Goal: Information Seeking & Learning: Learn about a topic

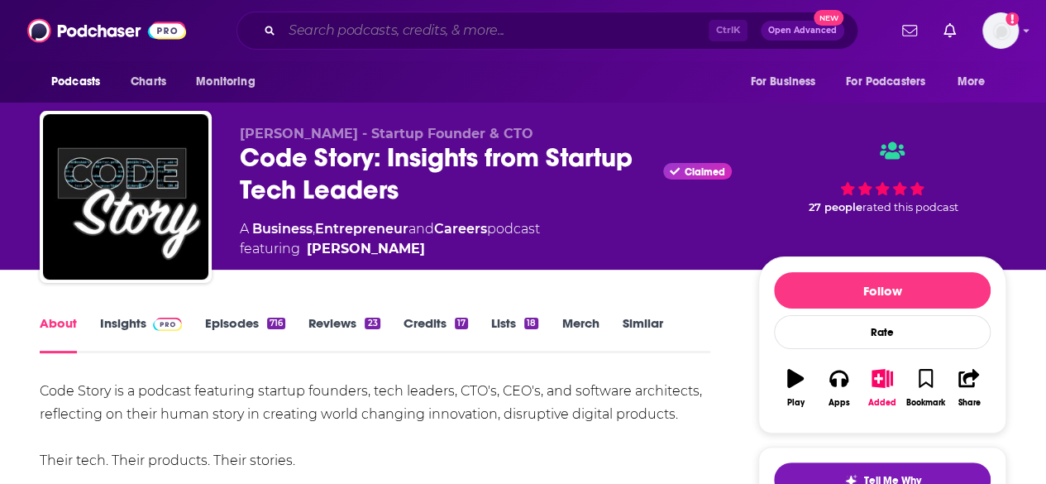
click at [547, 34] on input "Search podcasts, credits, & more..." at bounding box center [495, 30] width 427 height 26
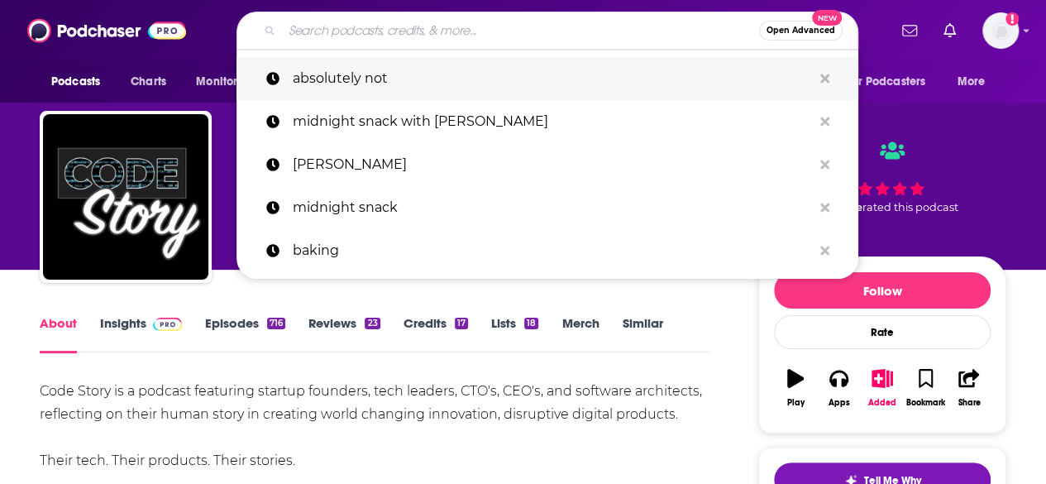
click at [505, 81] on p "absolutely not" at bounding box center [552, 78] width 519 height 43
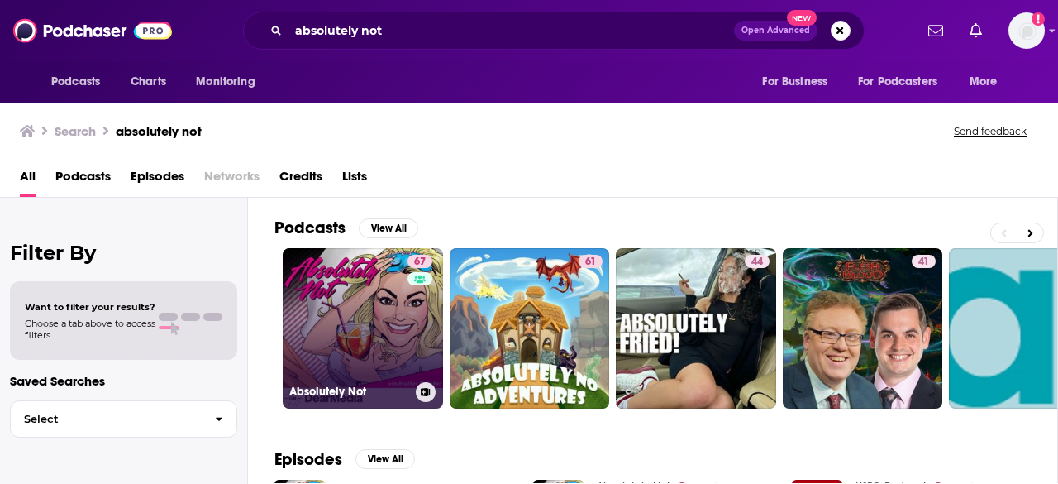
click at [361, 300] on link "67 Absolutely Not" at bounding box center [363, 328] width 160 height 160
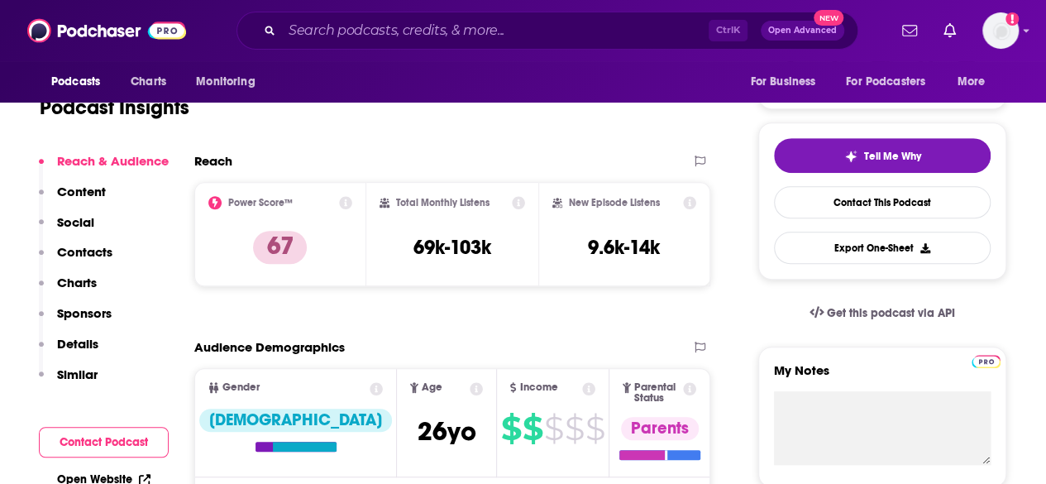
scroll to position [331, 0]
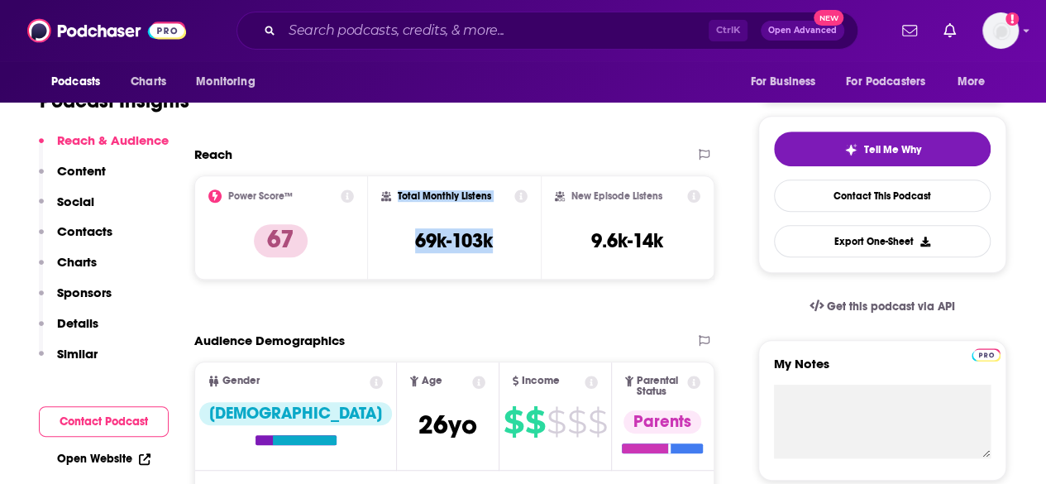
drag, startPoint x: 509, startPoint y: 239, endPoint x: 395, endPoint y: 194, distance: 122.5
click at [395, 194] on div "Total Monthly Listens 69k-103k" at bounding box center [454, 227] width 147 height 76
copy div "Total Monthly Listens 69k-103k"
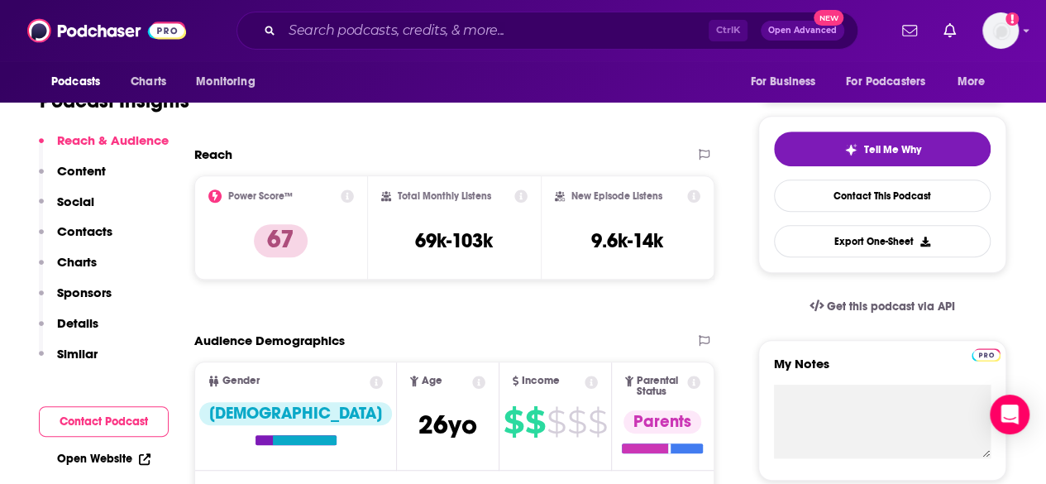
click at [675, 248] on div "New Episode Listens 9.6k-14k" at bounding box center [628, 227] width 146 height 76
drag, startPoint x: 677, startPoint y: 243, endPoint x: 573, endPoint y: 206, distance: 110.6
click at [573, 206] on div "New Episode Listens 9.6k-14k" at bounding box center [628, 227] width 146 height 76
click at [668, 226] on div "New Episode Listens 9.6k-14k" at bounding box center [628, 227] width 146 height 76
drag, startPoint x: 675, startPoint y: 244, endPoint x: 574, endPoint y: 199, distance: 110.3
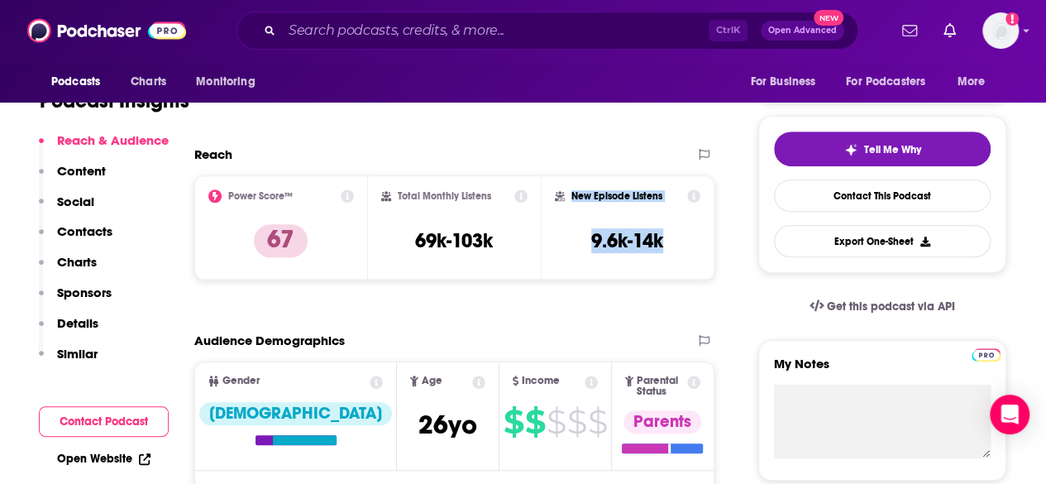
click at [574, 199] on div "New Episode Listens 9.6k-14k" at bounding box center [628, 227] width 146 height 76
copy div "New Episode Listens 9.6k-14k"
click at [601, 141] on div "Podcast Insights" at bounding box center [375, 98] width 671 height 98
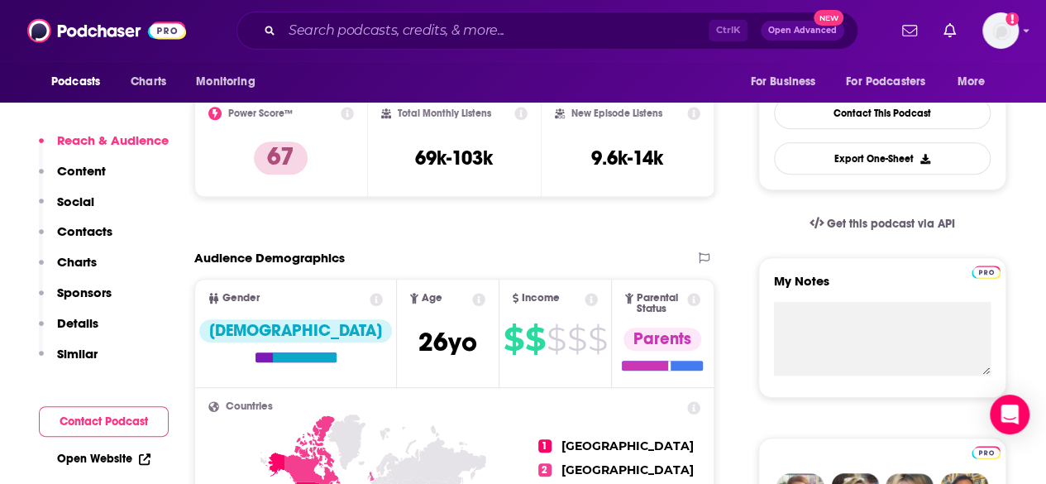
scroll to position [496, 0]
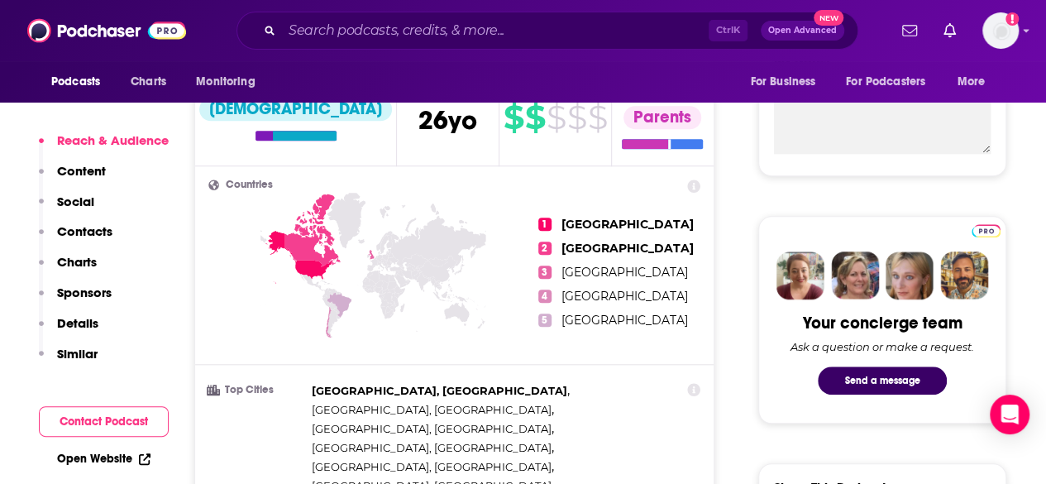
scroll to position [661, 0]
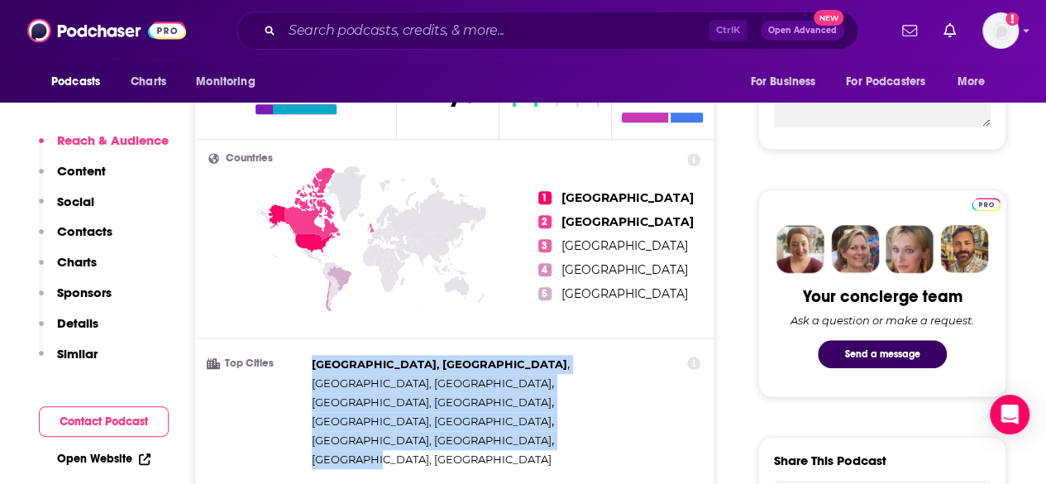
drag, startPoint x: 445, startPoint y: 381, endPoint x: 308, endPoint y: 350, distance: 140.8
click at [308, 355] on li "Top Cities [GEOGRAPHIC_DATA], [GEOGRAPHIC_DATA] , [GEOGRAPHIC_DATA], [GEOGRAPHI…" at bounding box center [454, 412] width 492 height 114
drag, startPoint x: 439, startPoint y: 376, endPoint x: 288, endPoint y: 353, distance: 153.1
click at [288, 355] on li "Top Cities [GEOGRAPHIC_DATA], [GEOGRAPHIC_DATA] , [GEOGRAPHIC_DATA], [GEOGRAPHI…" at bounding box center [454, 412] width 492 height 114
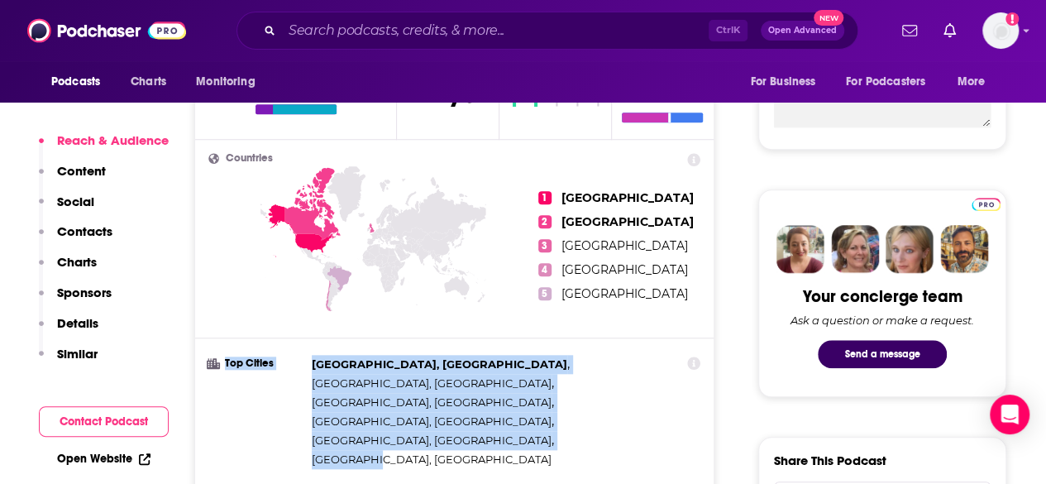
copy li "Top Cities [GEOGRAPHIC_DATA], [GEOGRAPHIC_DATA] , [GEOGRAPHIC_DATA], [GEOGRAPHI…"
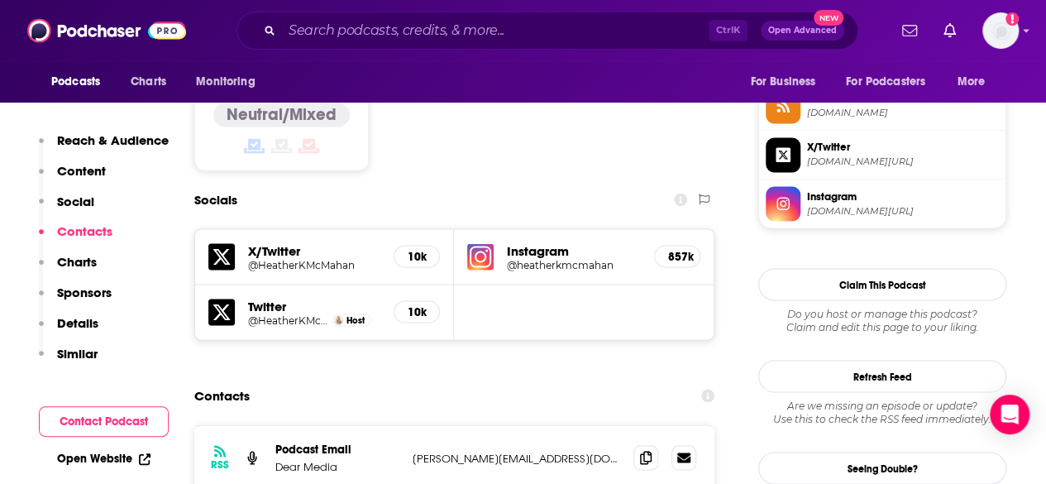
scroll to position [1406, 0]
